Goal: Information Seeking & Learning: Learn about a topic

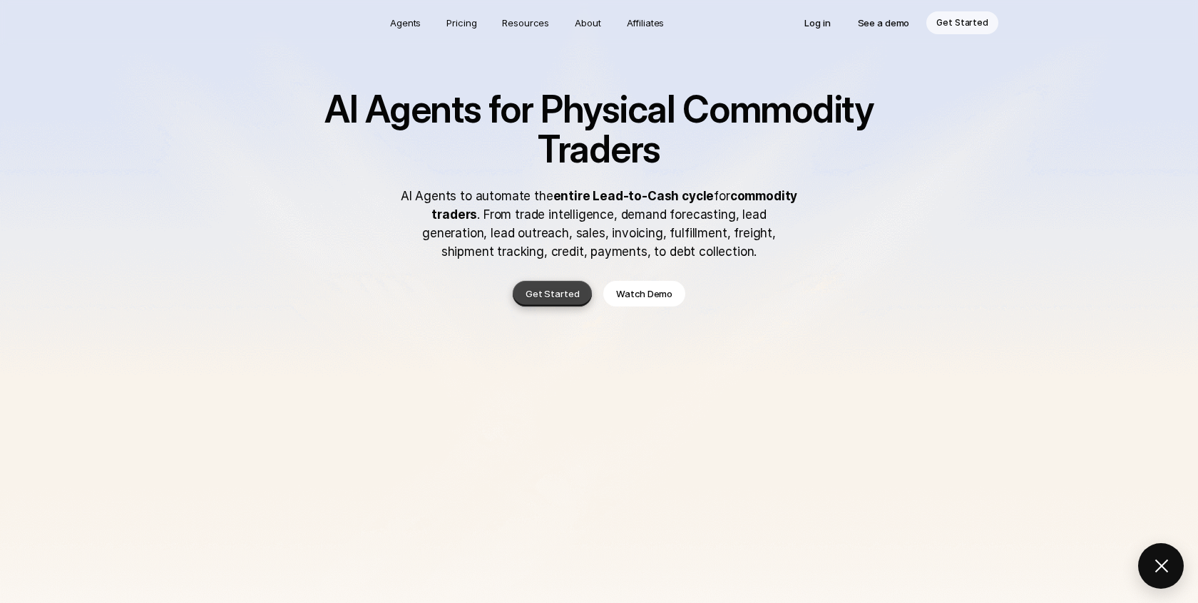
click at [555, 289] on p "Get Started" at bounding box center [552, 294] width 54 height 14
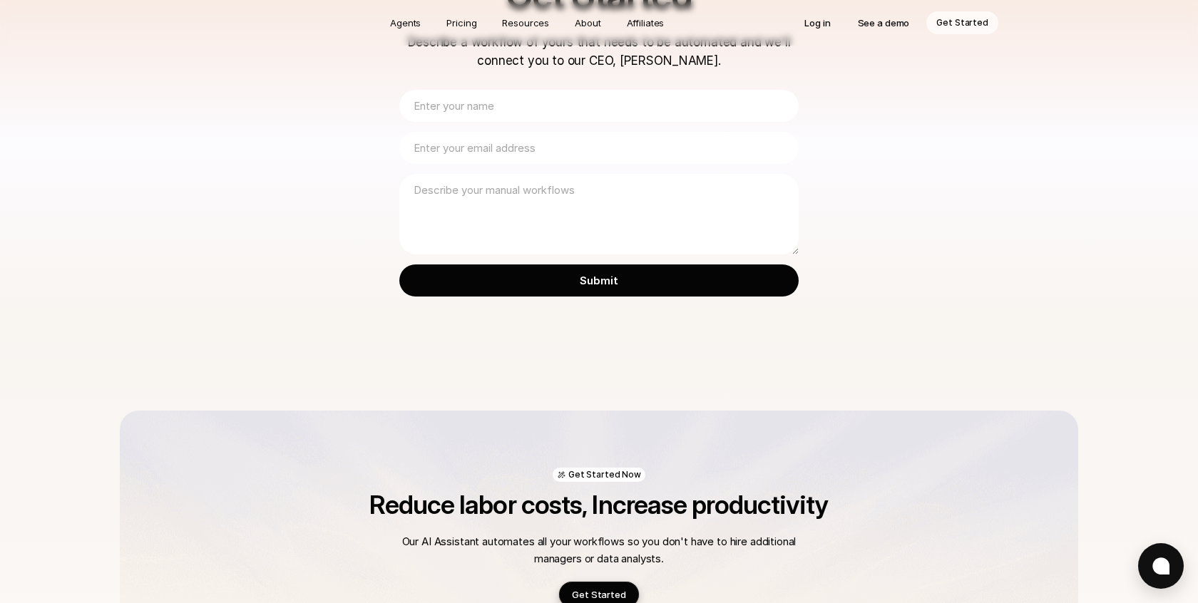
scroll to position [412, 0]
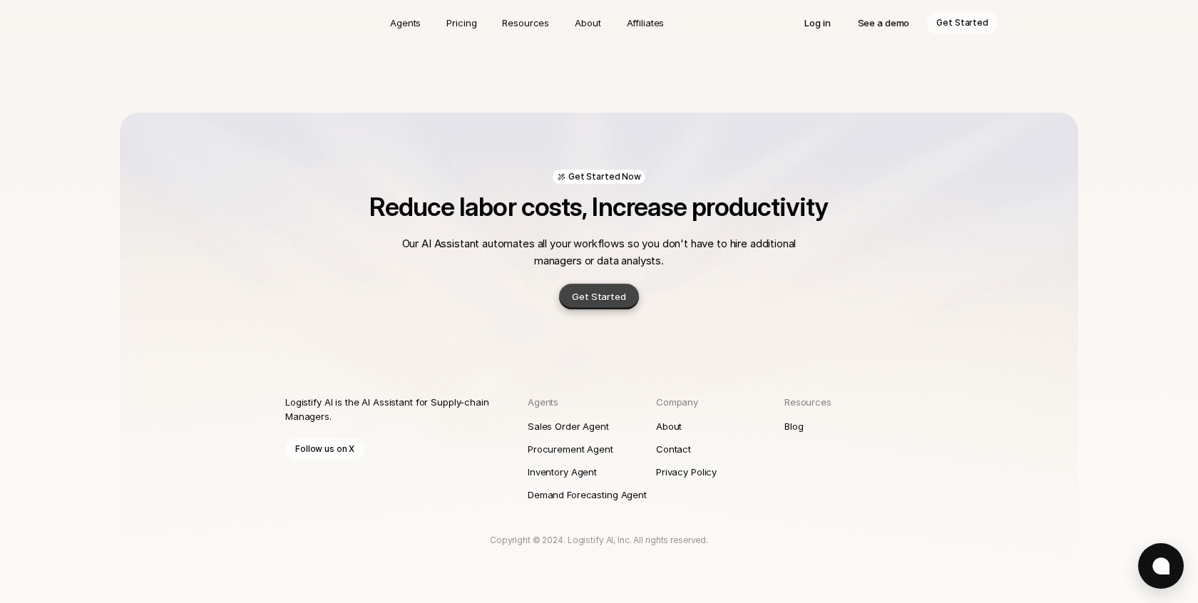
click at [612, 300] on p "Get Started" at bounding box center [599, 296] width 54 height 14
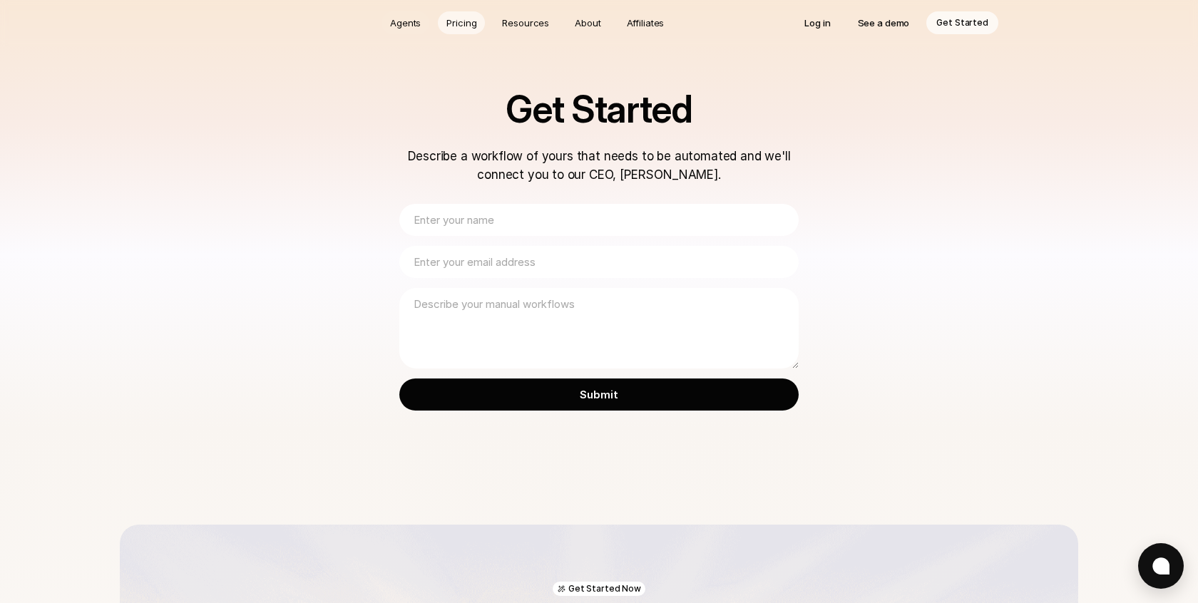
click at [465, 19] on p "Pricing" at bounding box center [461, 23] width 30 height 14
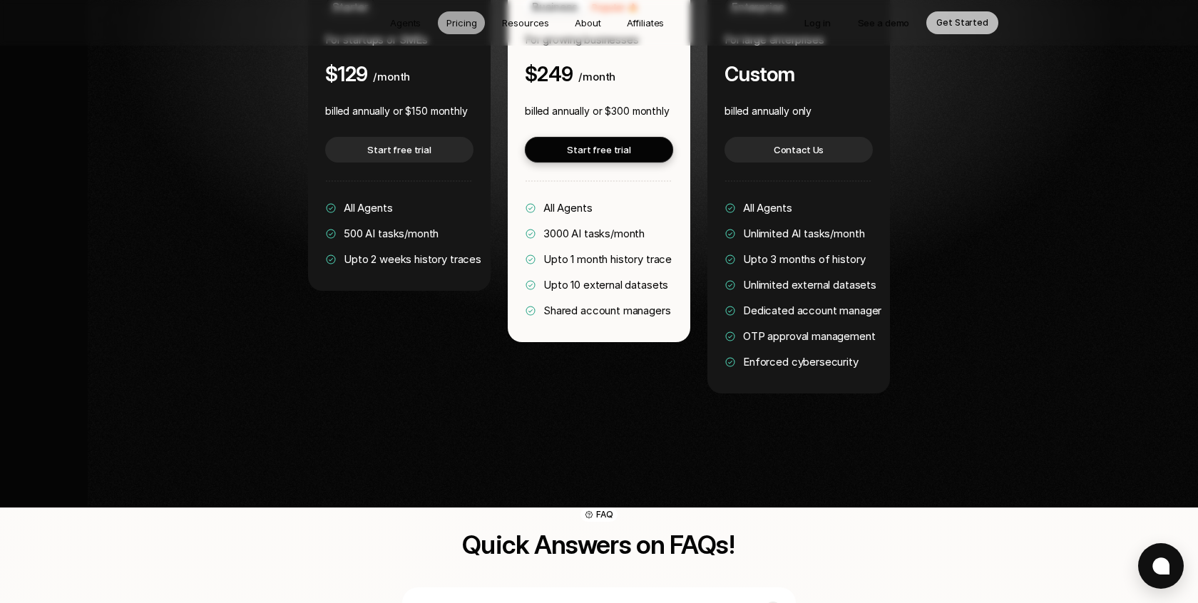
scroll to position [2930, 0]
